Goal: Information Seeking & Learning: Learn about a topic

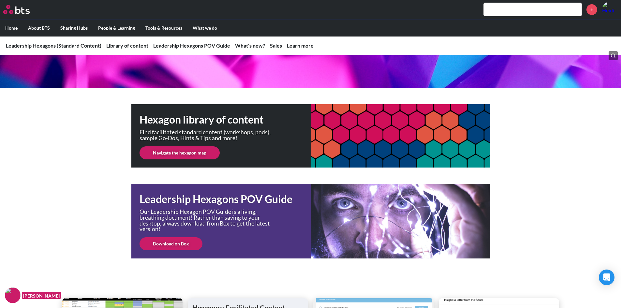
scroll to position [73, 0]
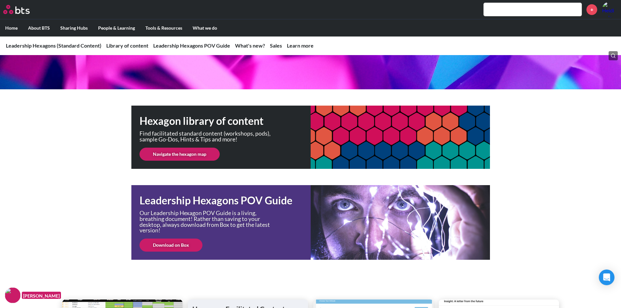
click at [173, 154] on link "Navigate the hexagon map" at bounding box center [179, 154] width 80 height 13
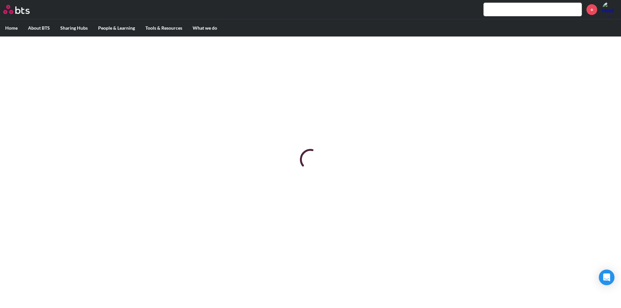
scroll to position [0, 0]
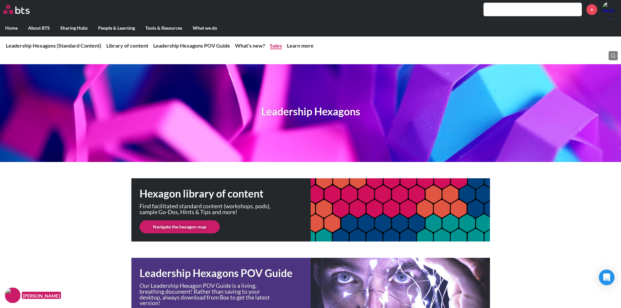
click at [273, 45] on link "Sales" at bounding box center [276, 45] width 12 height 6
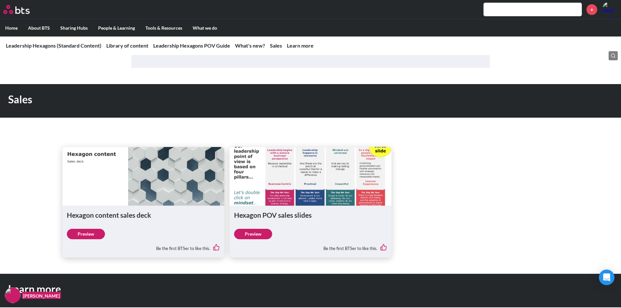
scroll to position [655, 0]
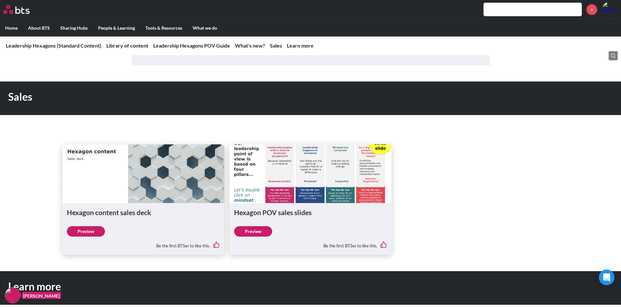
click at [94, 233] on link "Preview" at bounding box center [86, 231] width 38 height 10
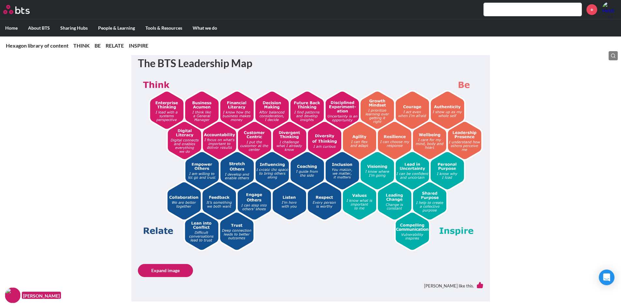
scroll to position [119, 0]
click at [167, 267] on link "Expand image" at bounding box center [165, 270] width 55 height 13
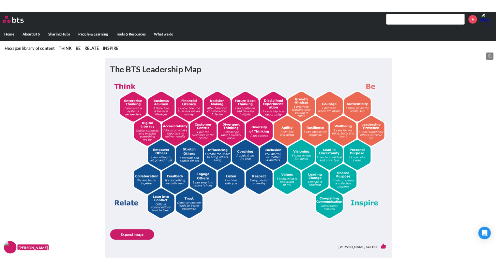
scroll to position [110, 0]
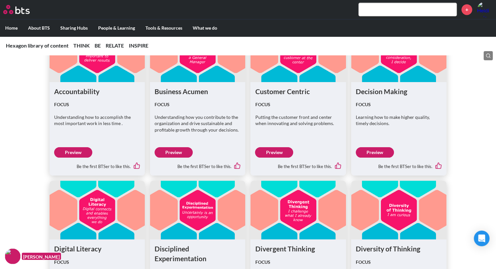
scroll to position [498, 0]
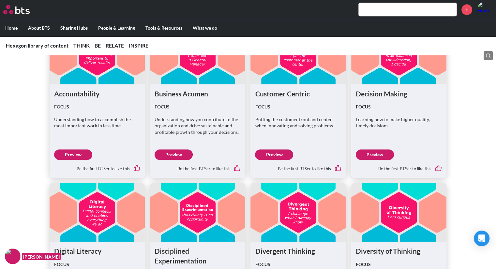
click at [74, 153] on link "Preview" at bounding box center [73, 155] width 38 height 10
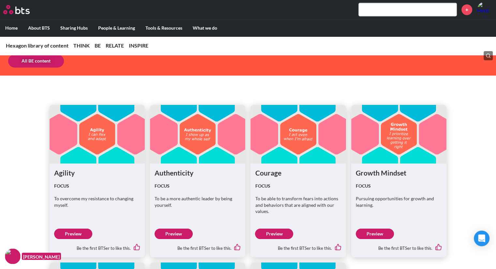
scroll to position [991, 0]
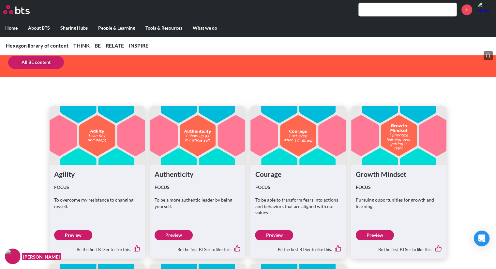
click at [374, 233] on link "Preview" at bounding box center [375, 235] width 38 height 10
